Goal: Information Seeking & Learning: Learn about a topic

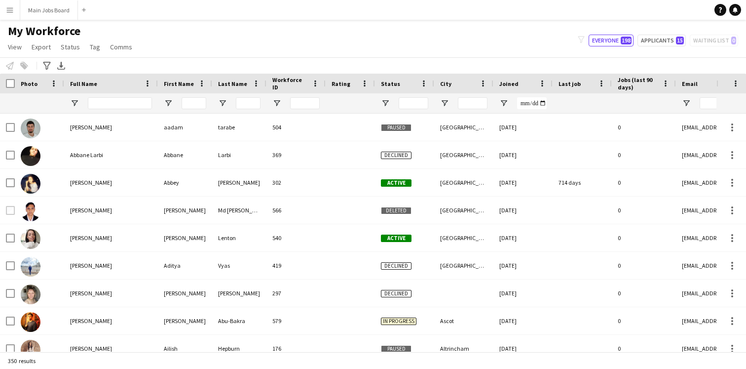
type input "**"
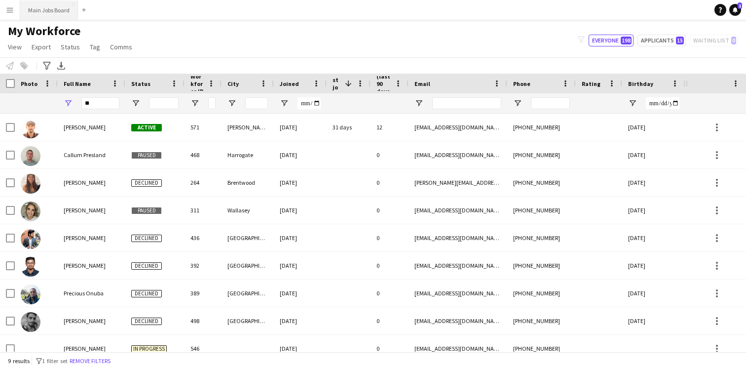
click at [60, 3] on button "Main Jobs Board Close" at bounding box center [49, 9] width 58 height 19
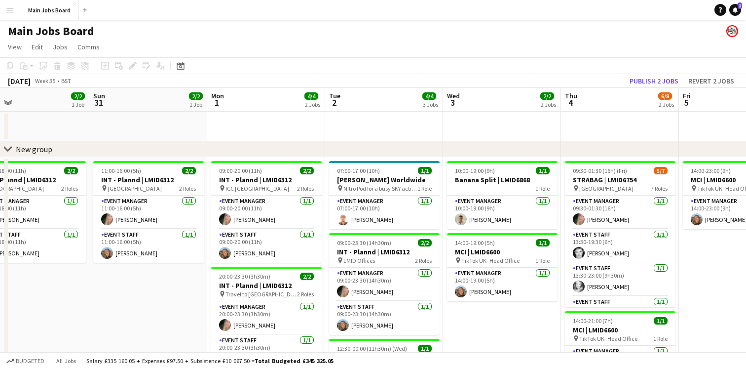
scroll to position [0, 265]
drag, startPoint x: 513, startPoint y: 104, endPoint x: 249, endPoint y: 104, distance: 264.1
click at [249, 104] on app-calendar-viewport "Thu 28 Fri 29 1/1 1 Job Sat 30 2/2 1 Job Sun 31 2/2 1 Job Mon 1 4/4 2 Jobs Tue …" at bounding box center [373, 263] width 746 height 350
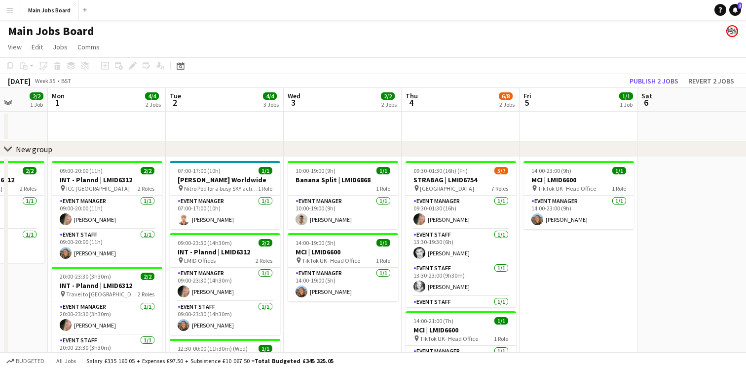
scroll to position [0, 459]
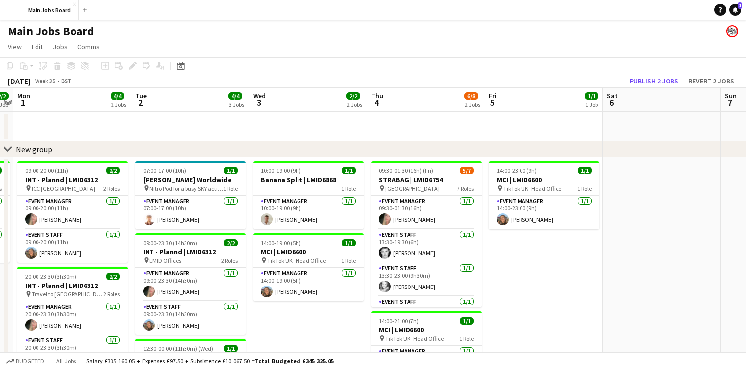
drag, startPoint x: 488, startPoint y: 102, endPoint x: 257, endPoint y: 84, distance: 232.2
click at [257, 84] on app-calendar "Copy Paste Paste Command V Paste with crew Command Shift V Paste linked Job [GE…" at bounding box center [373, 247] width 746 height 381
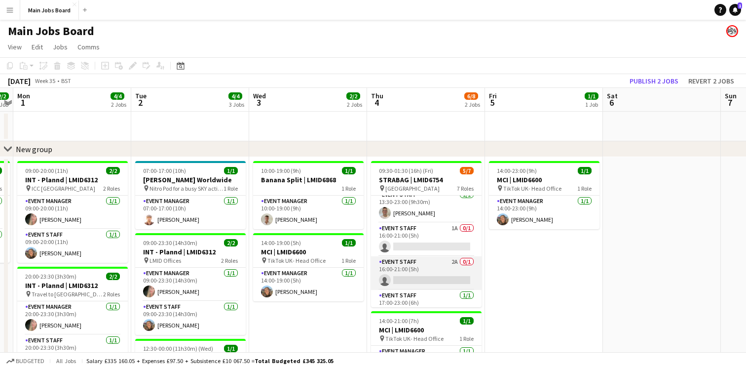
scroll to position [111, 0]
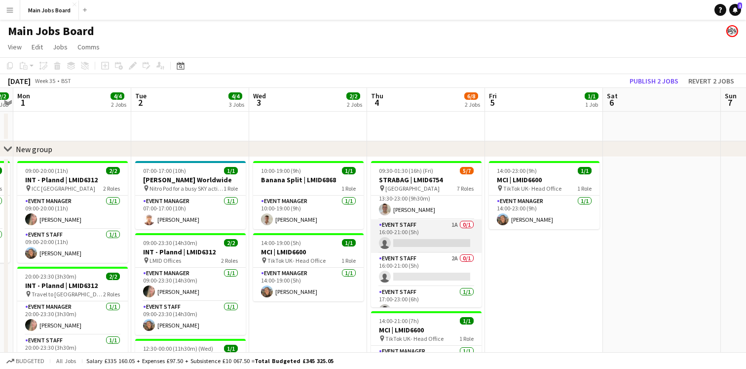
click at [428, 234] on app-card-role "Event Staff 1A 0/1 16:00-21:00 (5h) single-neutral-actions" at bounding box center [426, 236] width 111 height 34
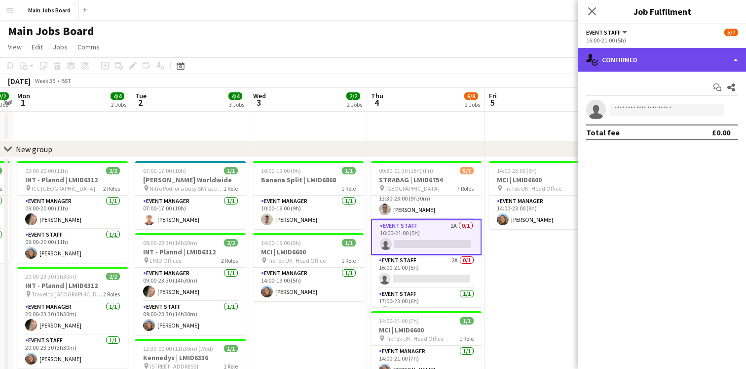
click at [735, 61] on div "single-neutral-actions-check-2 Confirmed" at bounding box center [662, 60] width 168 height 24
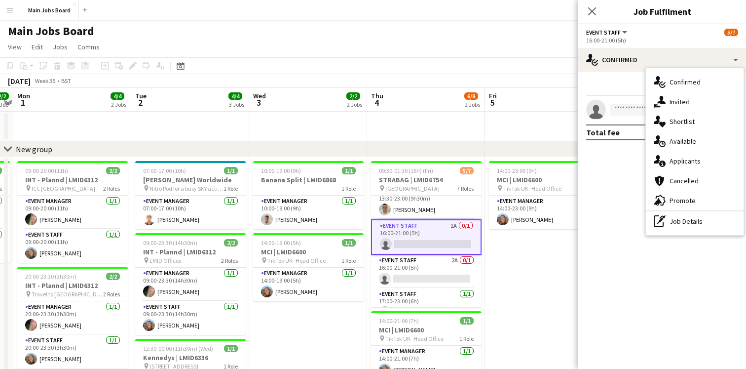
click at [697, 164] on div "single-neutral-actions-information Applicants" at bounding box center [695, 161] width 98 height 20
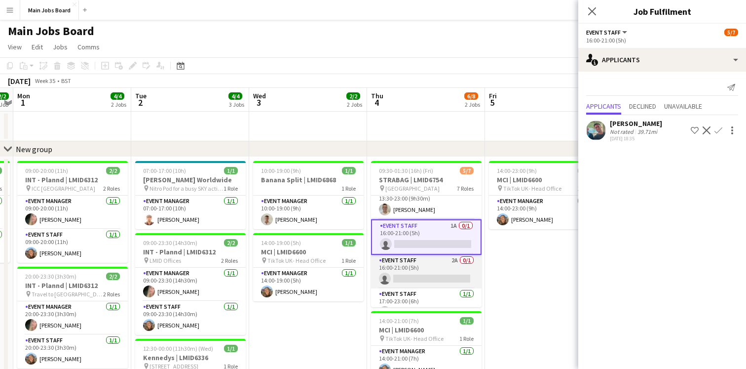
click at [415, 272] on app-card-role "Event Staff 2A 0/1 16:00-21:00 (5h) single-neutral-actions" at bounding box center [426, 272] width 111 height 34
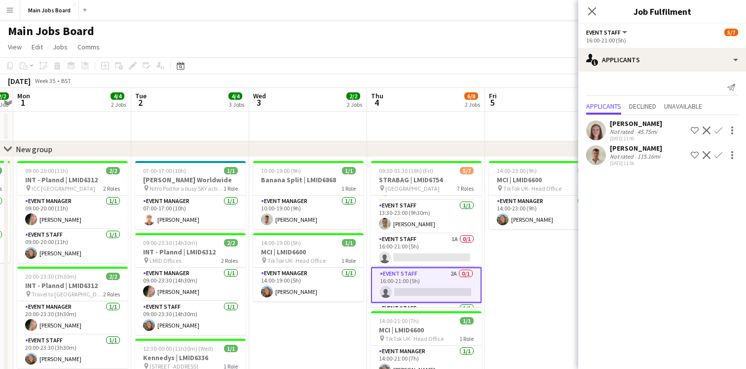
scroll to position [125, 0]
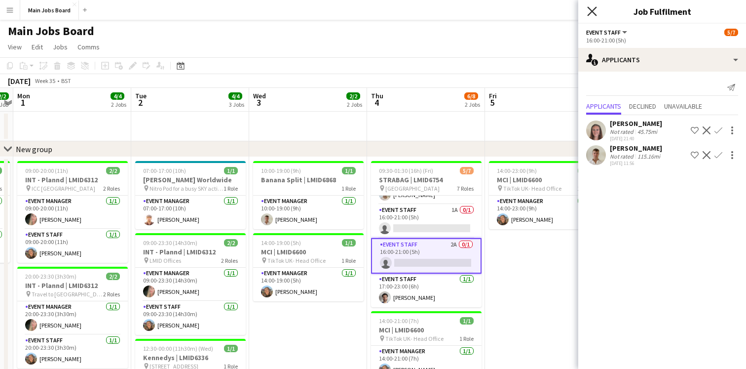
click at [593, 11] on icon at bounding box center [591, 10] width 9 height 9
